Goal: Entertainment & Leisure: Consume media (video, audio)

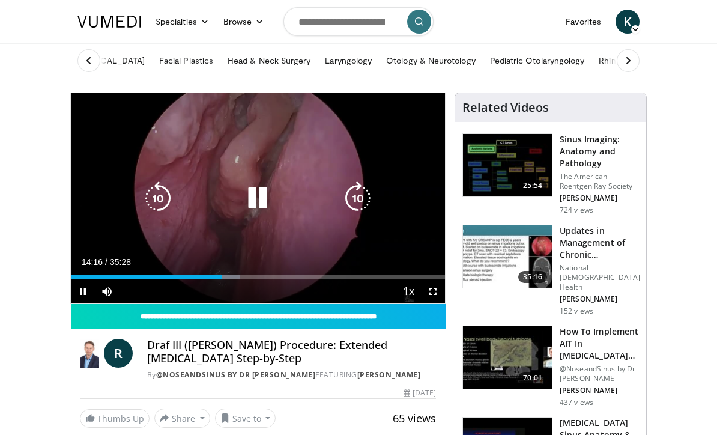
click at [262, 185] on icon "Video Player" at bounding box center [258, 198] width 34 height 34
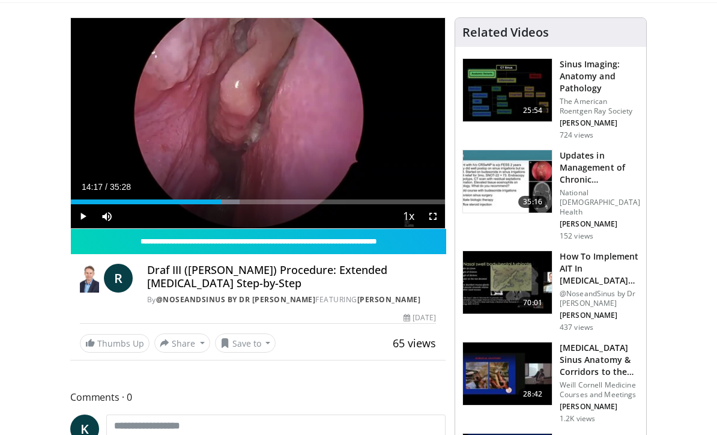
scroll to position [75, 0]
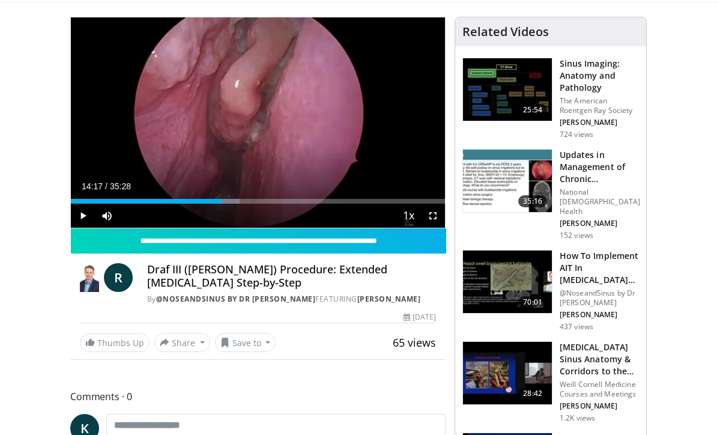
click at [528, 82] on img at bounding box center [507, 90] width 89 height 62
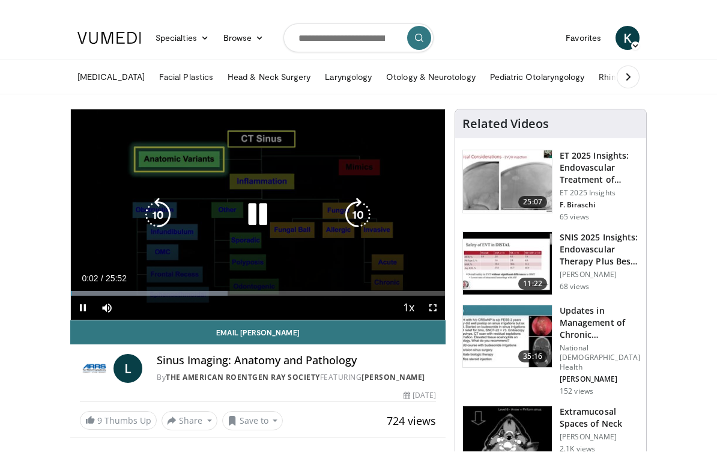
scroll to position [14, 0]
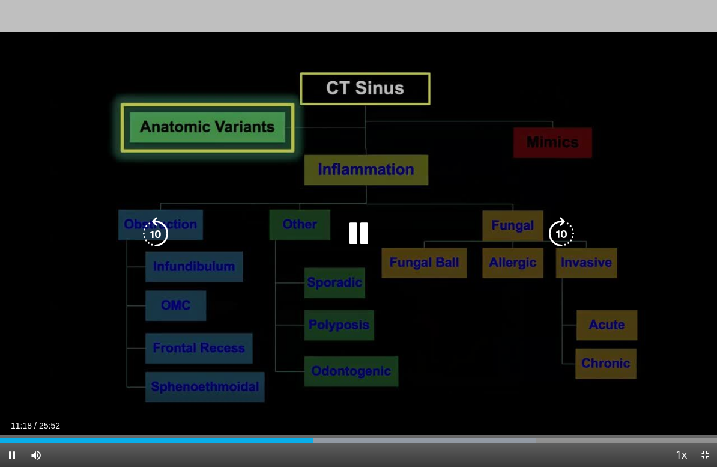
click at [154, 229] on icon "Video Player" at bounding box center [156, 234] width 34 height 34
click at [161, 229] on icon "Video Player" at bounding box center [156, 234] width 34 height 34
click at [157, 234] on icon "Video Player" at bounding box center [156, 234] width 34 height 34
click at [162, 232] on icon "Video Player" at bounding box center [156, 234] width 34 height 34
click at [158, 231] on icon "Video Player" at bounding box center [156, 234] width 34 height 34
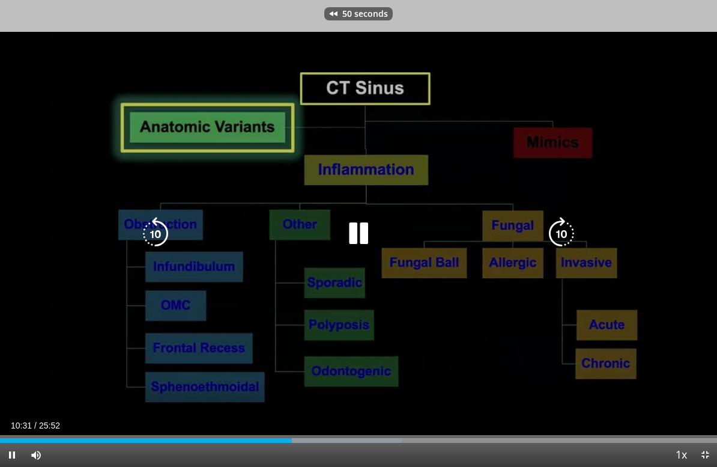
click at [166, 232] on icon "Video Player" at bounding box center [156, 234] width 34 height 34
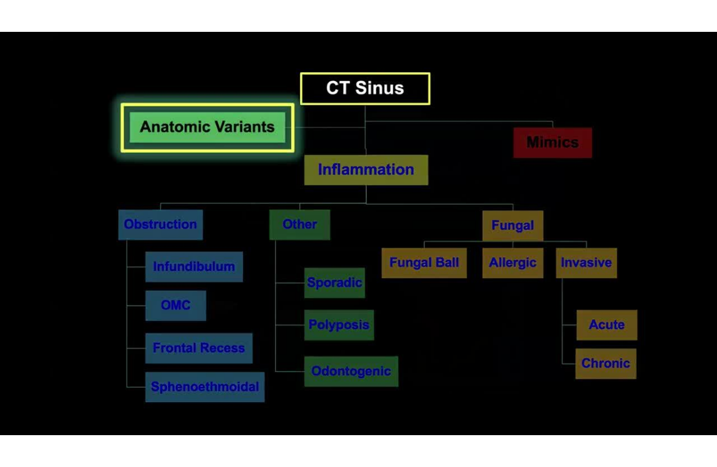
click at [169, 229] on icon "Video Player" at bounding box center [156, 234] width 34 height 34
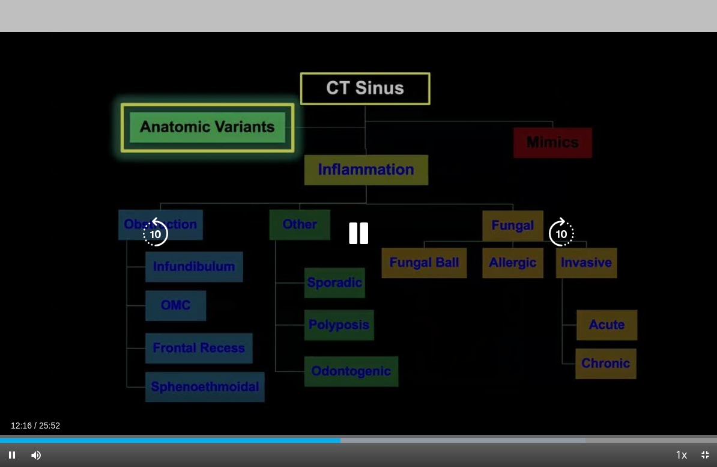
click at [154, 232] on icon "Video Player" at bounding box center [156, 234] width 34 height 34
click at [355, 231] on icon "Video Player" at bounding box center [359, 234] width 34 height 34
click at [359, 225] on icon "Video Player" at bounding box center [359, 234] width 34 height 34
